Goal: Check status: Check status

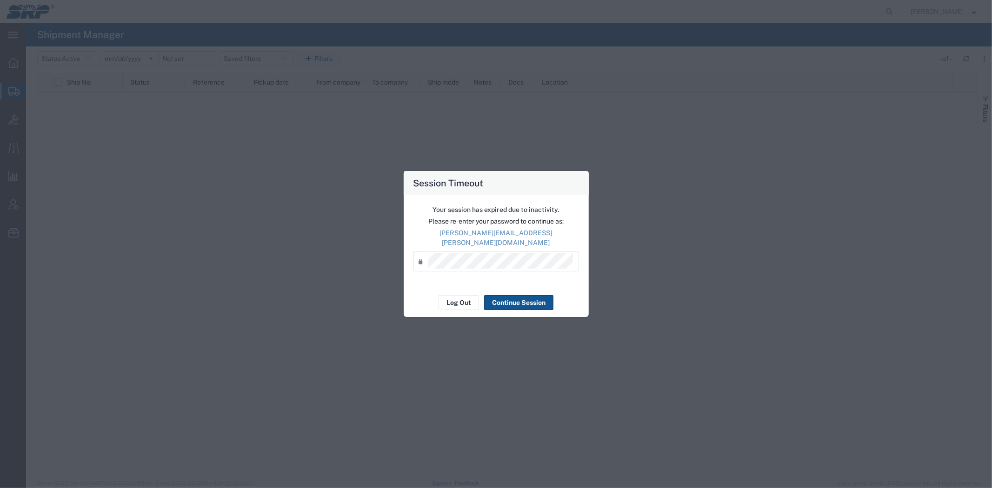
click at [675, 97] on div "Session Timeout Your session has expired due to inactivity. Please re-enter you…" at bounding box center [496, 244] width 992 height 488
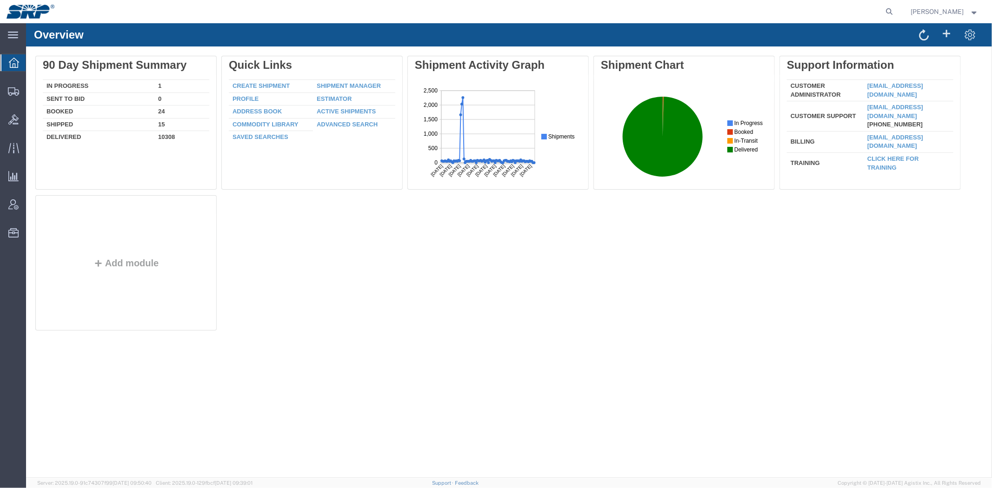
drag, startPoint x: 890, startPoint y: 11, endPoint x: 877, endPoint y: 12, distance: 13.1
click at [890, 10] on icon at bounding box center [889, 11] width 13 height 13
click at [815, 15] on input "search" at bounding box center [741, 11] width 283 height 22
paste input "4500346885"
type input "4500346885"
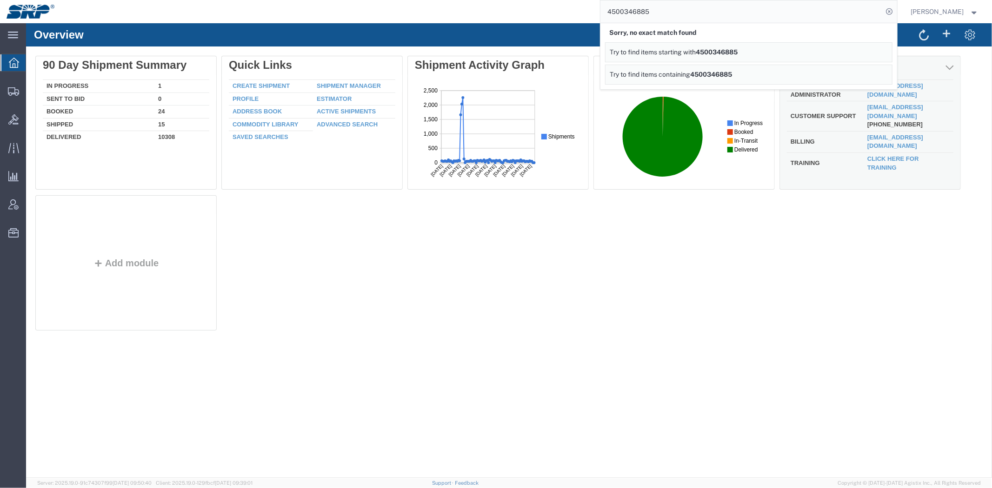
drag, startPoint x: 578, startPoint y: 294, endPoint x: 923, endPoint y: 175, distance: 364.6
click at [580, 294] on div "Delete 90 Day Shipment Summary In Progress 1 Sent To Bid 0 Booked 24 Shipped 15…" at bounding box center [508, 194] width 947 height 279
